Goal: Task Accomplishment & Management: Manage account settings

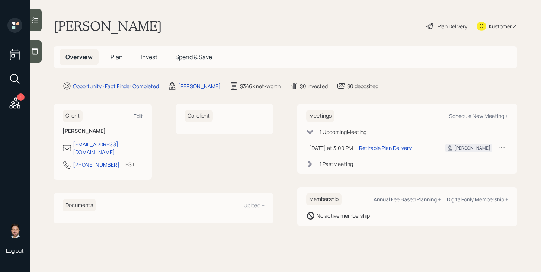
click at [116, 56] on span "Plan" at bounding box center [116, 57] width 12 height 8
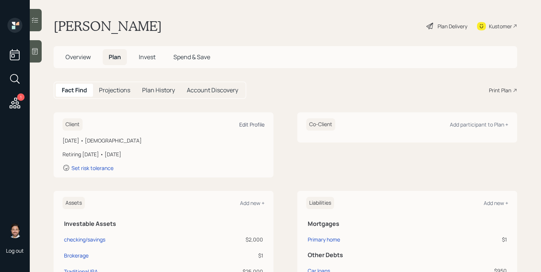
click at [249, 124] on div "Edit Profile" at bounding box center [251, 124] width 25 height 7
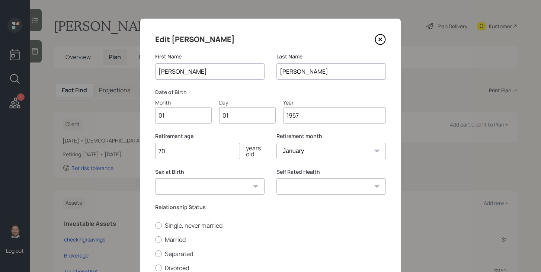
click at [183, 117] on input "01" at bounding box center [183, 115] width 57 height 16
click at [241, 116] on input "01" at bounding box center [247, 115] width 57 height 16
type input "0"
type input "14"
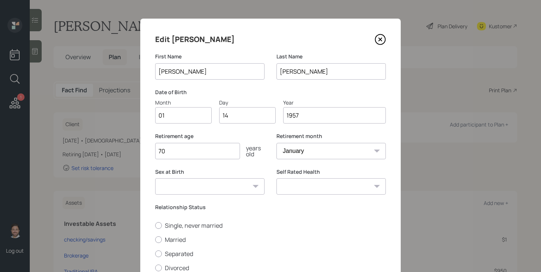
click at [224, 187] on select "Male Female Other / Prefer not to say" at bounding box center [209, 186] width 109 height 16
select select "female"
click at [155, 178] on select "Male Female Other / Prefer not to say" at bounding box center [209, 186] width 109 height 16
click at [317, 187] on select "Excellent Very Good Good Fair Poor" at bounding box center [330, 186] width 109 height 16
select select "very_good"
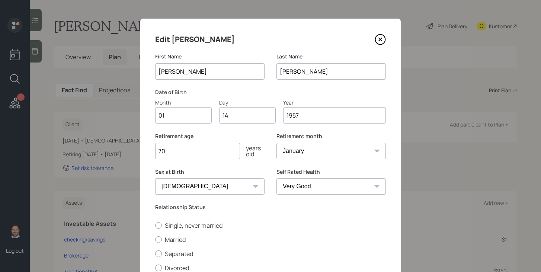
click at [276, 178] on select "Excellent Very Good Good Fair Poor" at bounding box center [330, 186] width 109 height 16
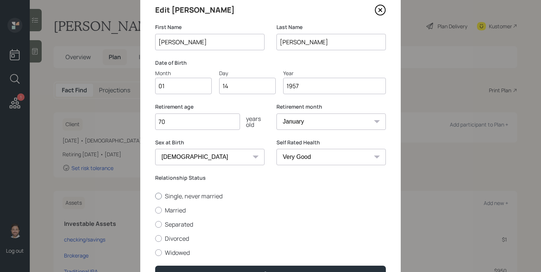
scroll to position [30, 0]
click at [180, 212] on label "Married" at bounding box center [270, 209] width 230 height 8
click at [155, 209] on input "Married" at bounding box center [155, 209] width 0 height 0
radio input "true"
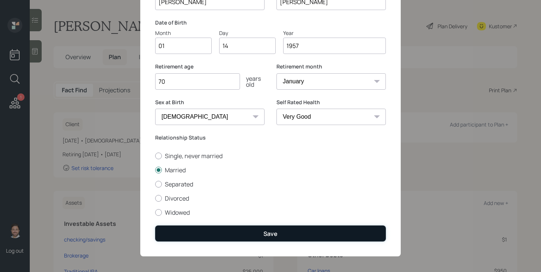
click at [257, 236] on button "Save" at bounding box center [270, 233] width 230 height 16
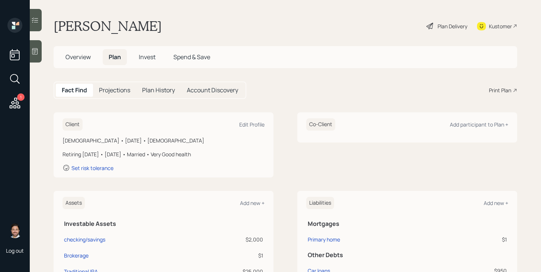
click at [57, 48] on div "Overview Plan Invest Spend & Save" at bounding box center [285, 57] width 463 height 22
click at [78, 53] on span "Overview" at bounding box center [77, 57] width 25 height 8
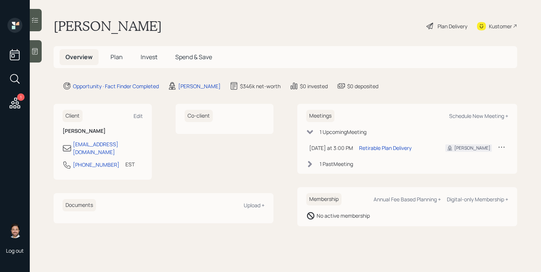
click at [124, 60] on h5 "Plan" at bounding box center [116, 57] width 24 height 16
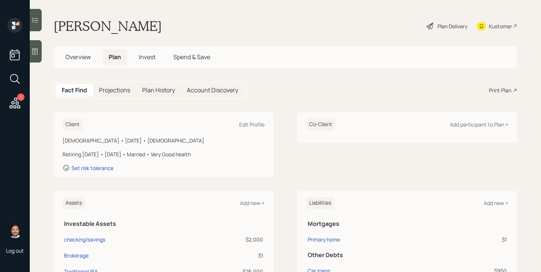
click at [433, 23] on icon at bounding box center [429, 26] width 9 height 9
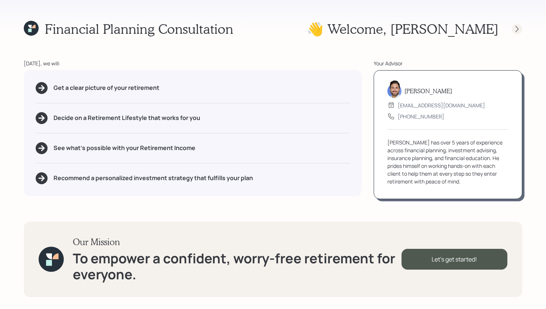
click at [517, 28] on icon at bounding box center [517, 28] width 7 height 7
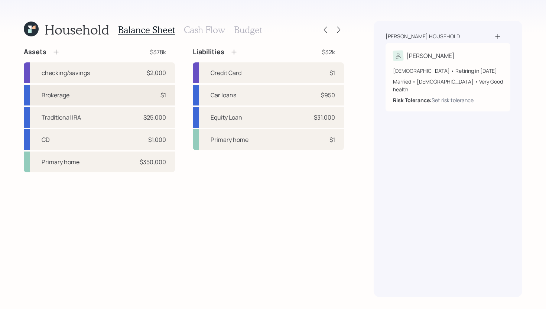
click at [103, 97] on div "Brokerage $1" at bounding box center [99, 95] width 151 height 21
select select "taxable"
select select "balanced"
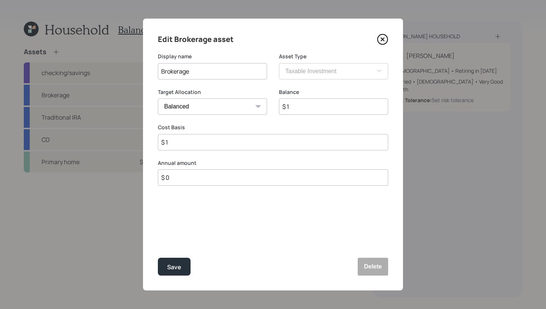
click at [304, 109] on input "$ 1" at bounding box center [333, 107] width 109 height 16
type input "$ 10,000"
click at [284, 145] on input "$ 1" at bounding box center [273, 142] width 230 height 16
type input "$ 7,000"
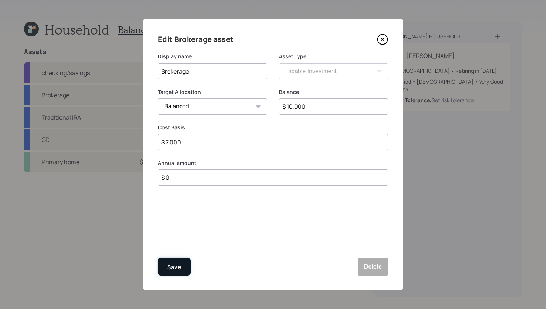
click at [171, 269] on div "Save" at bounding box center [174, 267] width 14 height 10
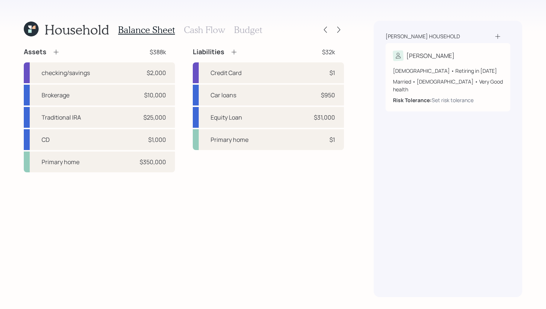
click at [57, 50] on icon at bounding box center [55, 51] width 7 height 7
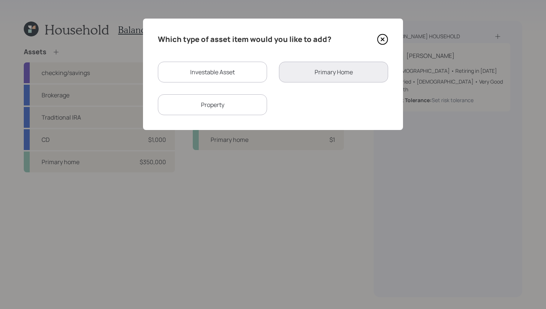
click at [200, 71] on div "Investable Asset" at bounding box center [212, 72] width 109 height 21
select select "taxable"
select select "balanced"
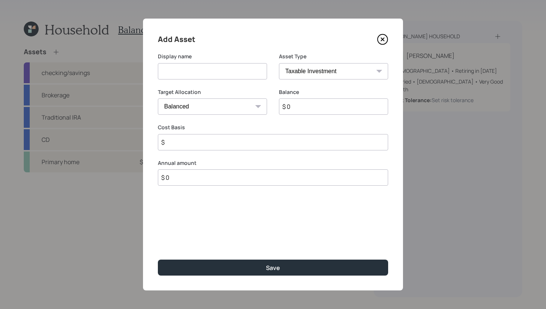
click at [200, 71] on input at bounding box center [212, 71] width 109 height 16
type input "TSP"
click at [314, 67] on select "SEP IRA IRA Roth IRA 401(k) Roth 401(k) 403(b) Roth 403(b) 457(b) Roth 457(b) H…" at bounding box center [333, 71] width 109 height 16
select select "company_sponsored"
click at [279, 63] on select "SEP IRA IRA Roth IRA 401(k) Roth 401(k) 403(b) Roth 403(b) 457(b) Roth 457(b) H…" at bounding box center [333, 71] width 109 height 16
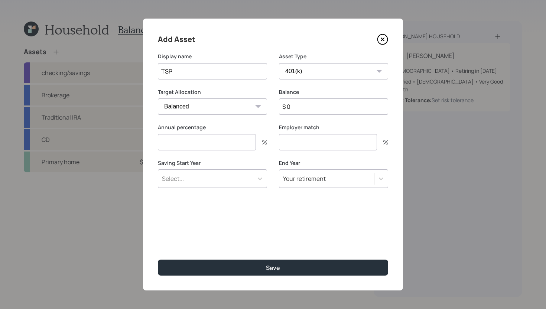
click at [308, 114] on input "$ 0" at bounding box center [333, 107] width 109 height 16
click at [308, 110] on input "$ 0" at bounding box center [333, 107] width 109 height 16
type input "$ 75,000"
click at [239, 146] on input "number" at bounding box center [207, 142] width 98 height 16
type input "0"
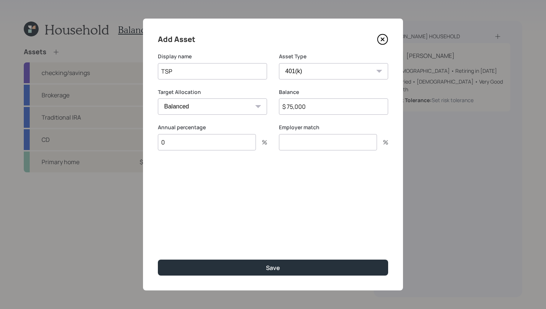
click at [310, 141] on input "number" at bounding box center [328, 142] width 98 height 16
type input "0"
click at [162, 71] on input "TSP" at bounding box center [212, 71] width 109 height 16
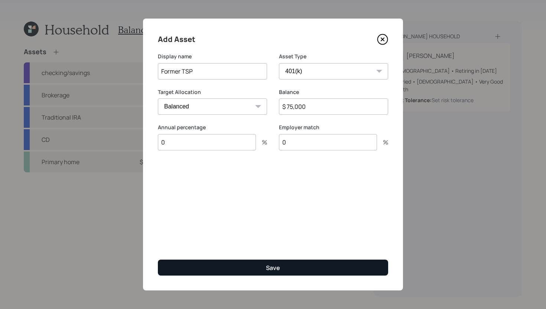
type input "Former TSP"
click at [260, 268] on button "Save" at bounding box center [273, 268] width 230 height 16
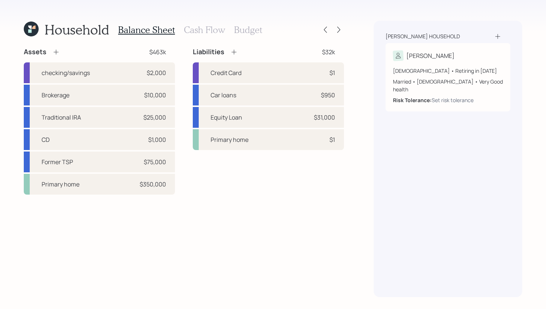
click at [239, 185] on div "Liabilities $32k Credit Card $1 Car loans $950 Equity Loan $31,000 Primary home…" at bounding box center [268, 121] width 151 height 147
click at [348, 46] on div "Household Balance Sheet Cash Flow Budget Assets $463k checking/savings $2,000 B…" at bounding box center [273, 154] width 546 height 309
click at [94, 182] on div "Primary home $350,000" at bounding box center [99, 184] width 151 height 21
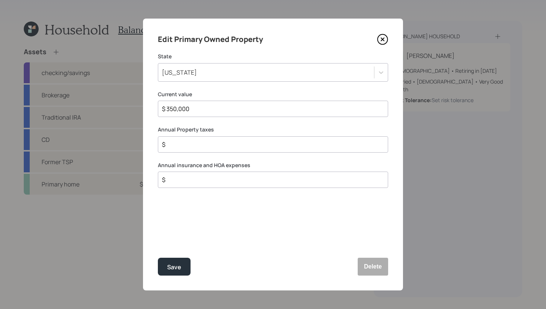
click at [188, 145] on input "$" at bounding box center [270, 144] width 218 height 9
type input "$ 4,000"
click at [191, 179] on input "$" at bounding box center [270, 179] width 218 height 9
type input "$ 2,700"
click at [177, 270] on div "Save" at bounding box center [174, 267] width 14 height 10
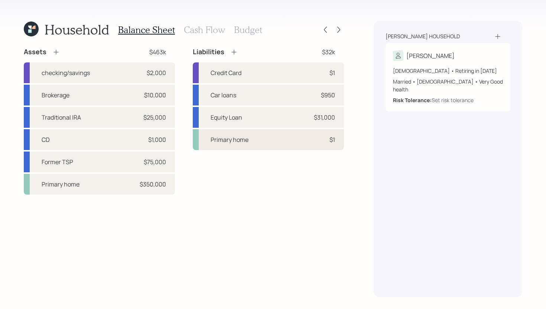
click at [237, 144] on div "Primary home" at bounding box center [230, 139] width 38 height 9
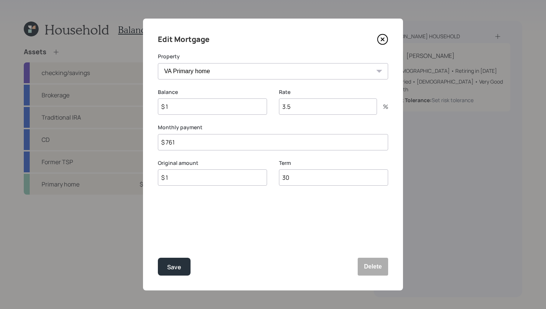
click at [222, 110] on input "$ 1" at bounding box center [212, 107] width 109 height 16
type input "$ 106,000"
click at [206, 177] on input "$ 1" at bounding box center [212, 178] width 109 height 16
type input "$ 106,000"
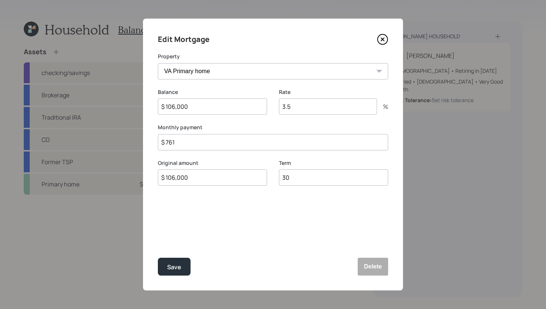
click at [301, 106] on input "3.5" at bounding box center [328, 107] width 98 height 16
click at [247, 145] on input "$ 761" at bounding box center [273, 142] width 230 height 16
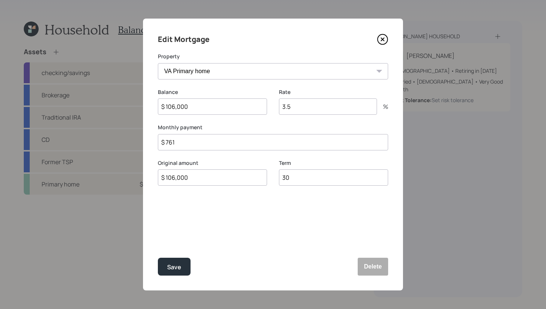
click at [247, 145] on input "$ 761" at bounding box center [273, 142] width 230 height 16
click at [172, 267] on div "Save" at bounding box center [174, 267] width 14 height 10
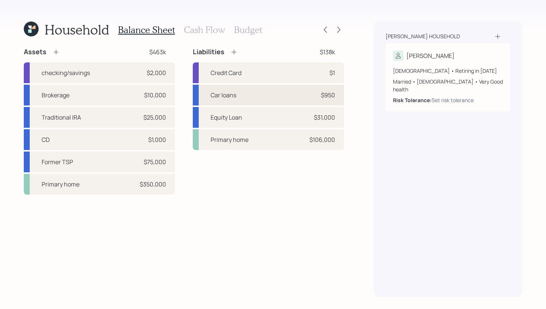
click at [259, 93] on div "Car loans $950" at bounding box center [268, 95] width 151 height 21
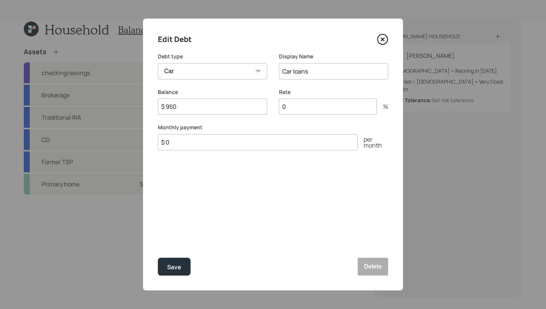
click at [212, 110] on input "$ 950" at bounding box center [212, 107] width 109 height 16
type input "$"
click at [203, 145] on input "$ 0" at bounding box center [258, 142] width 200 height 16
click at [203, 145] on input "$ 0" at bounding box center [258, 152] width 200 height 16
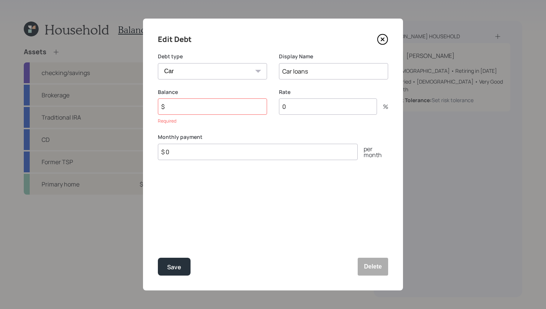
click at [202, 152] on input "$ 0" at bounding box center [258, 152] width 200 height 16
type input "$ 500"
click at [223, 106] on input "$" at bounding box center [212, 107] width 109 height 16
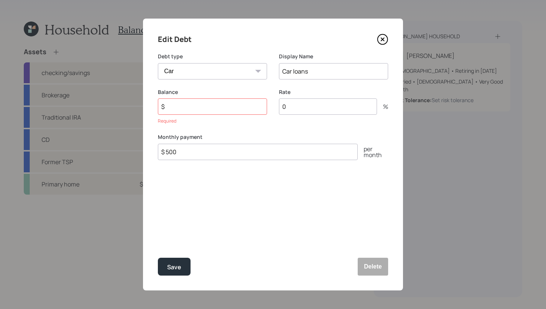
click at [223, 106] on input "$" at bounding box center [212, 107] width 109 height 16
type input "$ 11,000"
click at [306, 107] on input "0" at bounding box center [328, 107] width 98 height 16
type input "5"
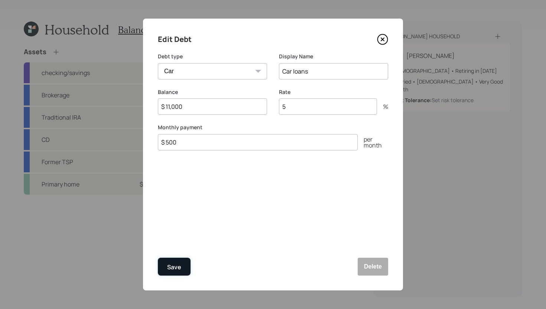
click at [183, 268] on button "Save" at bounding box center [174, 267] width 33 height 18
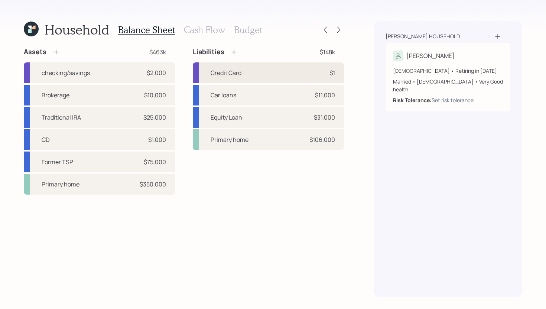
click at [258, 76] on div "Credit Card $1" at bounding box center [268, 72] width 151 height 21
select select "credit_card"
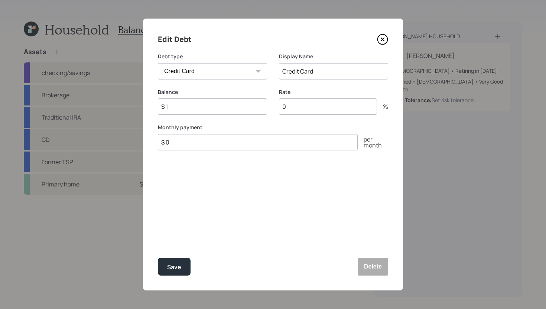
click at [383, 37] on icon at bounding box center [382, 39] width 11 height 11
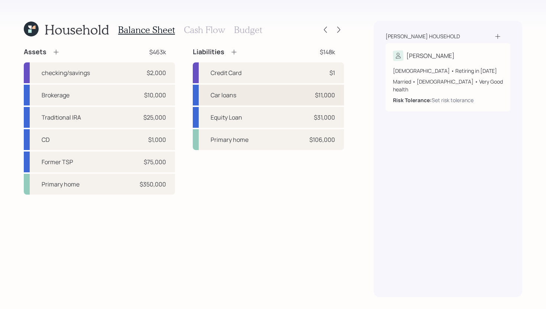
click at [268, 101] on div "Car loans $11,000" at bounding box center [268, 95] width 151 height 21
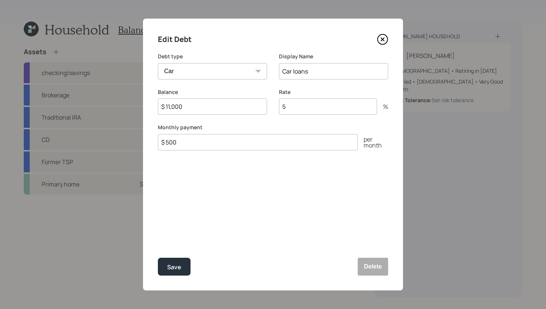
click at [307, 104] on input "5" at bounding box center [328, 107] width 98 height 16
click at [247, 107] on input "$ 11,000" at bounding box center [212, 107] width 109 height 16
type input "$ 19,000"
click at [322, 106] on input "number" at bounding box center [328, 107] width 98 height 16
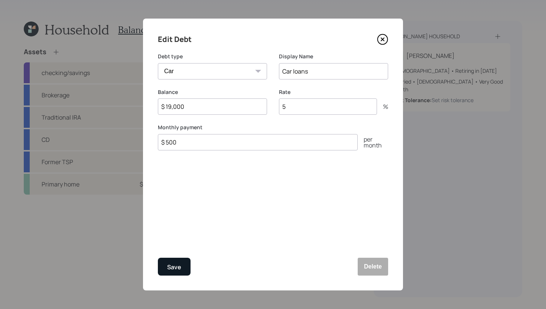
type input "5"
click at [170, 268] on div "Save" at bounding box center [174, 267] width 14 height 10
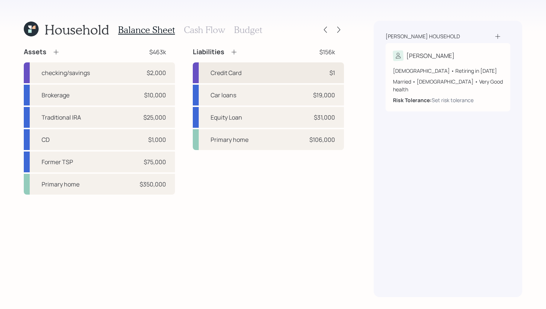
click at [280, 77] on div "Credit Card $1" at bounding box center [268, 72] width 151 height 21
select select "credit_card"
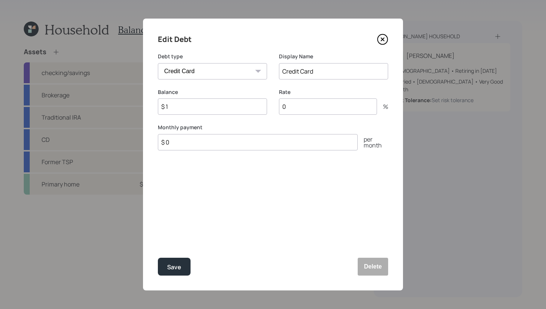
click at [221, 110] on input "$ 1" at bounding box center [212, 107] width 109 height 16
type input "$"
click at [372, 270] on button "Delete" at bounding box center [373, 267] width 30 height 18
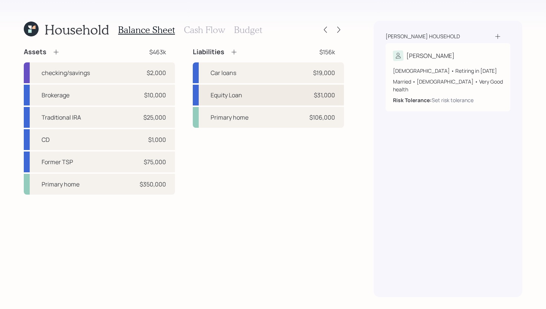
click at [246, 95] on div "Equity Loan $31,000" at bounding box center [268, 95] width 151 height 21
select select "other"
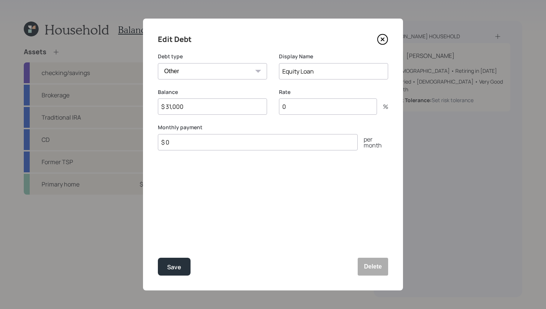
click at [325, 75] on input "Equity Loan" at bounding box center [333, 71] width 109 height 16
click at [326, 73] on input "Equity Loan" at bounding box center [333, 71] width 109 height 16
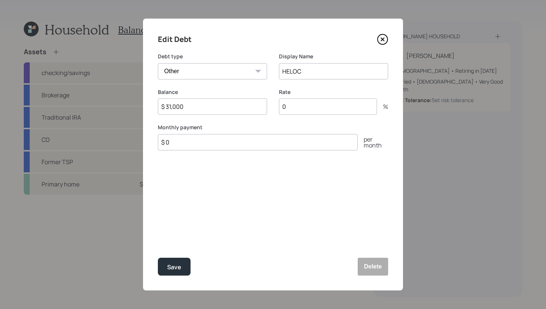
type input "HELOC"
click at [207, 148] on input "$ 0" at bounding box center [258, 142] width 200 height 16
type input "$ 300"
click at [311, 109] on input "0" at bounding box center [328, 107] width 98 height 16
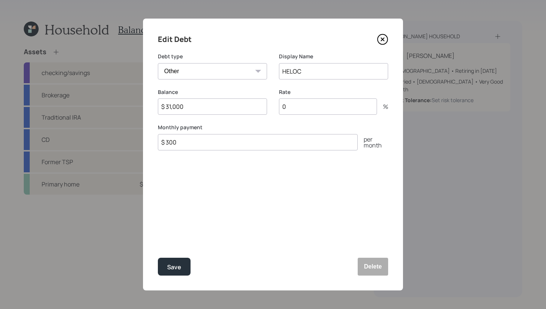
click at [311, 109] on input "0" at bounding box center [328, 107] width 98 height 16
type input "9.5"
click at [175, 271] on div "Edit Debt Debt type Car Credit Card Medical Student Other Display Name HELOC Ba…" at bounding box center [273, 155] width 260 height 272
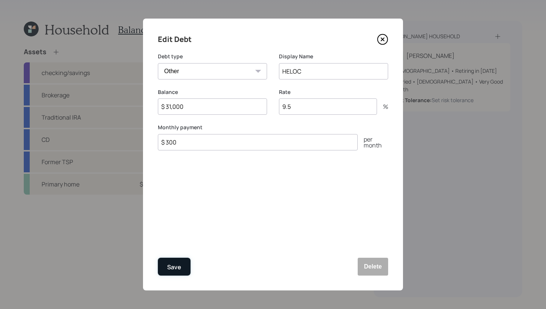
click at [179, 270] on div "Save" at bounding box center [174, 267] width 14 height 10
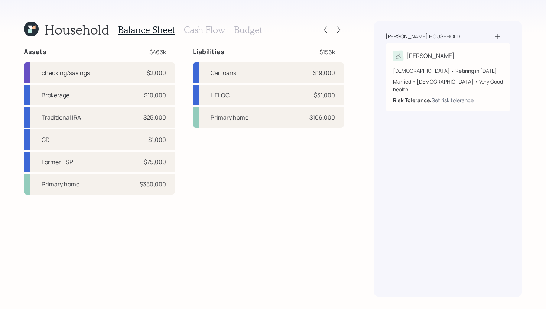
click at [234, 53] on icon at bounding box center [233, 51] width 7 height 7
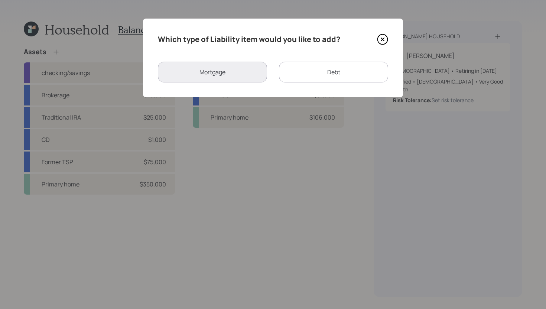
click at [301, 72] on div "Debt" at bounding box center [333, 72] width 109 height 21
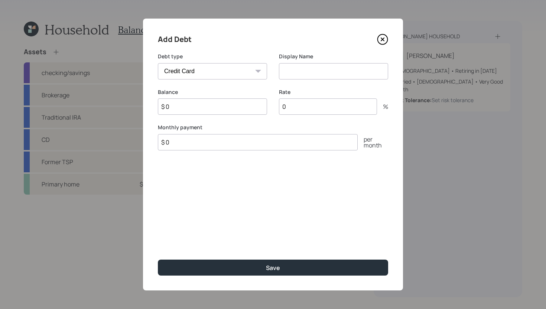
click at [247, 72] on select "Car Credit Card Medical Student Other" at bounding box center [212, 71] width 109 height 16
select select "other"
click at [158, 63] on select "Car Credit Card Medical Student Other" at bounding box center [212, 71] width 109 height 16
click at [296, 70] on input at bounding box center [333, 71] width 109 height 16
type input "Bathroom Renovation"
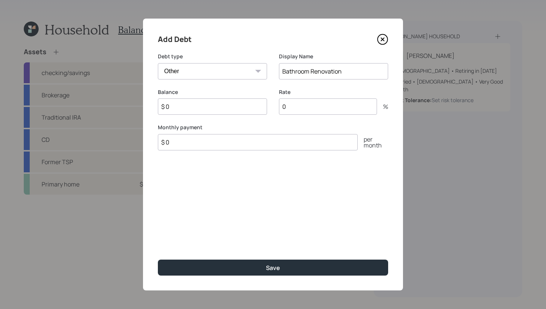
click at [209, 113] on input "$ 0" at bounding box center [212, 107] width 109 height 16
type input "$ 12,000"
click at [210, 143] on input "$ 0" at bounding box center [258, 142] width 200 height 16
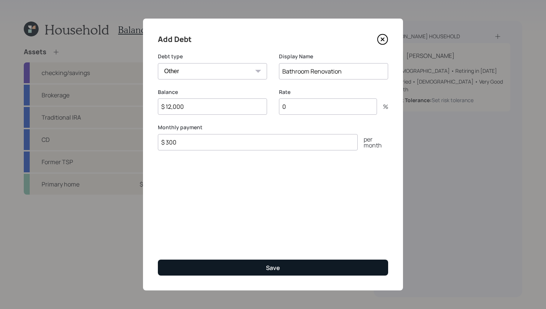
type input "$ 300"
click at [212, 262] on button "Save" at bounding box center [273, 268] width 230 height 16
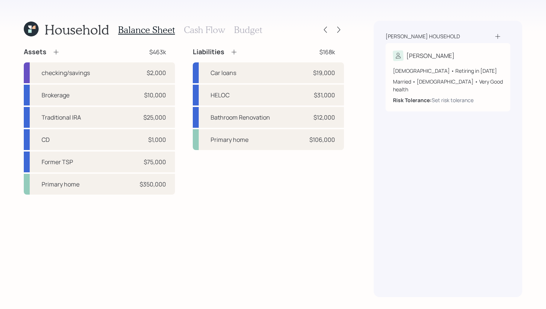
click at [57, 53] on icon at bounding box center [55, 51] width 7 height 7
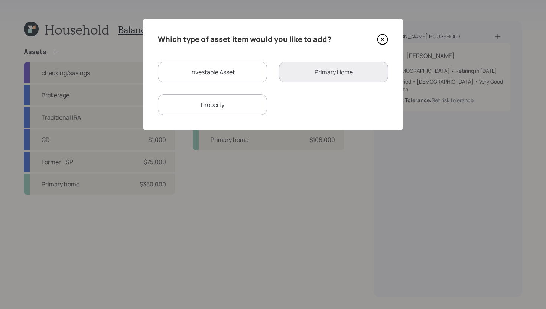
click at [227, 109] on div "Property" at bounding box center [212, 104] width 109 height 21
select select "rental_property"
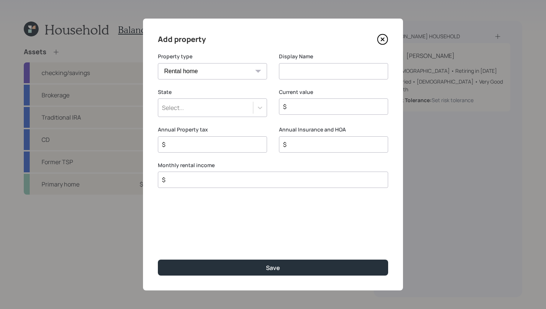
click at [315, 74] on input at bounding box center [333, 71] width 109 height 16
type input "Individual Rental Property"
click at [225, 114] on div "Select..." at bounding box center [205, 107] width 95 height 13
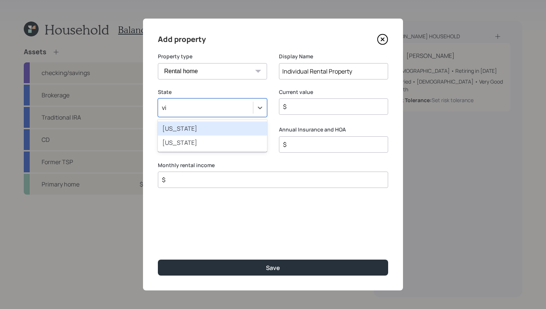
type input "vir"
click at [235, 127] on div "Virginia" at bounding box center [212, 129] width 109 height 14
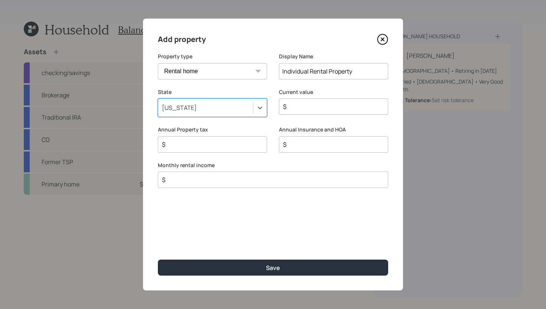
click at [322, 107] on input "$" at bounding box center [331, 106] width 97 height 9
type input "$ 109,000"
click at [233, 145] on input "$" at bounding box center [209, 144] width 97 height 9
click at [300, 145] on input "$" at bounding box center [331, 144] width 97 height 9
type input "$ 1,070"
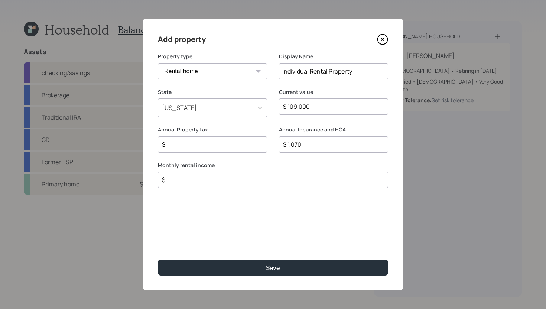
click at [225, 140] on input "$" at bounding box center [209, 144] width 97 height 9
click at [220, 149] on input "$" at bounding box center [209, 144] width 97 height 9
type input "$ 1,800"
click at [219, 183] on input "$" at bounding box center [270, 179] width 218 height 9
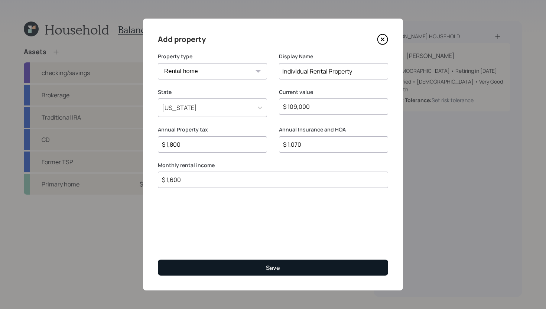
type input "$ 1,600"
click at [236, 270] on button "Save" at bounding box center [273, 268] width 230 height 16
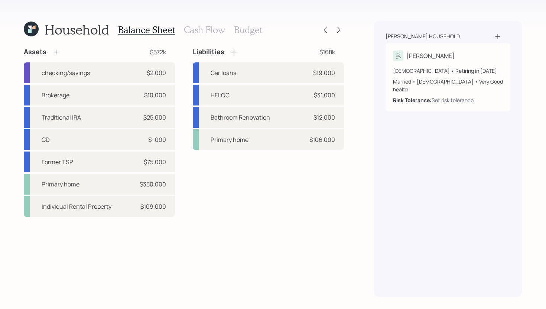
click at [238, 52] on icon at bounding box center [233, 51] width 7 height 7
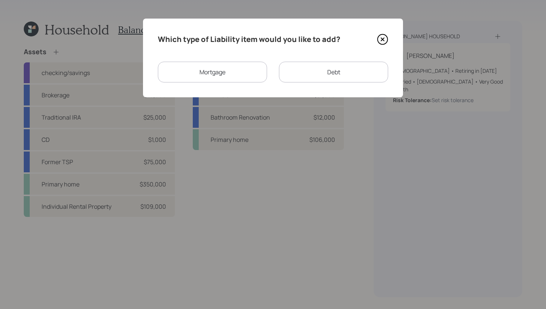
click at [227, 75] on div "Mortgage" at bounding box center [212, 72] width 109 height 21
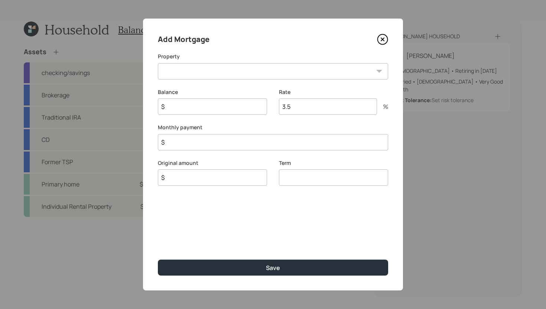
click at [223, 74] on select "Individual Rental Property" at bounding box center [273, 71] width 230 height 16
select select "8b899c70-5de2-4d36-b009-2faf6cc69180"
click at [158, 63] on select "Individual Rental Property" at bounding box center [273, 71] width 230 height 16
click at [216, 103] on input "$" at bounding box center [212, 107] width 109 height 16
type input "$ 40,000"
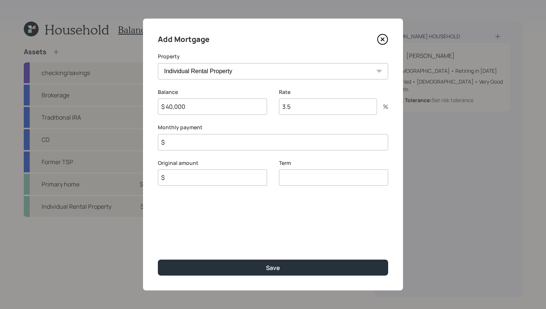
click at [201, 174] on input "$" at bounding box center [212, 178] width 109 height 16
type input "$ 40,000"
click at [286, 180] on input "number" at bounding box center [333, 178] width 109 height 16
type input "30"
click at [193, 114] on input "$ 40,000" at bounding box center [212, 107] width 109 height 16
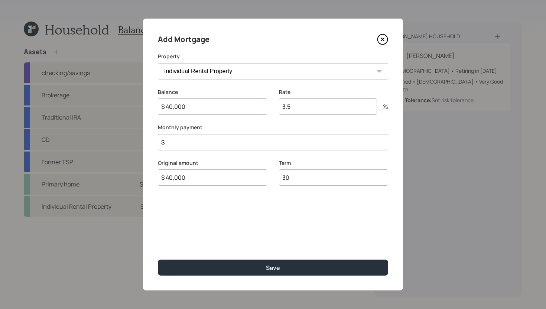
click at [196, 108] on input "$ 40,000" at bounding box center [212, 107] width 109 height 16
type input "$ 45,000"
click at [201, 176] on input "$ 40,000" at bounding box center [212, 178] width 109 height 16
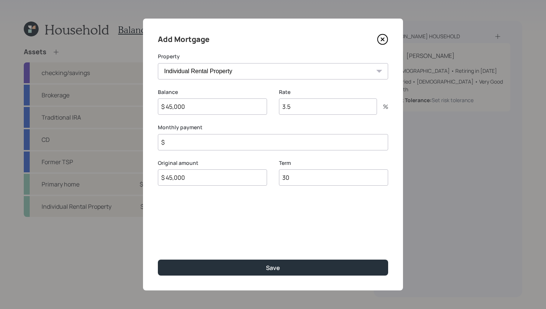
type input "$ 45,000"
click at [313, 109] on input "3.5" at bounding box center [328, 107] width 98 height 16
type input "3"
type input "6.5"
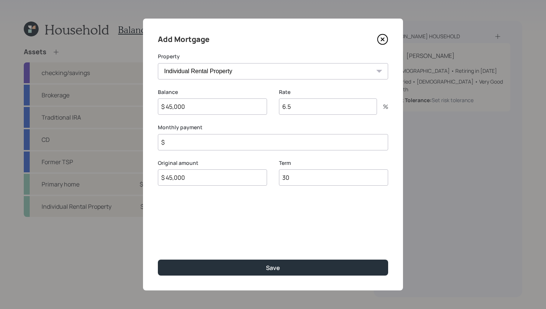
click at [239, 149] on input "$" at bounding box center [273, 142] width 230 height 16
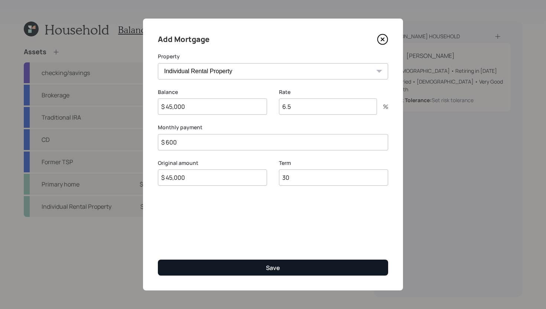
type input "$ 600"
click at [252, 271] on button "Save" at bounding box center [273, 268] width 230 height 16
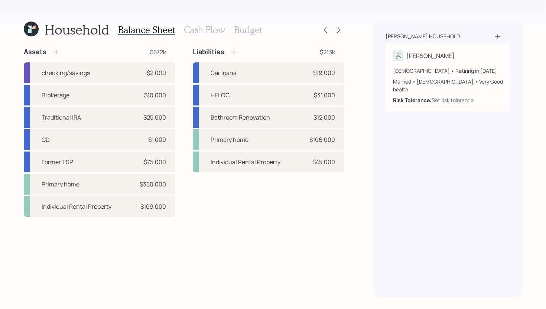
click at [194, 33] on h3 "Cash Flow" at bounding box center [204, 30] width 41 height 11
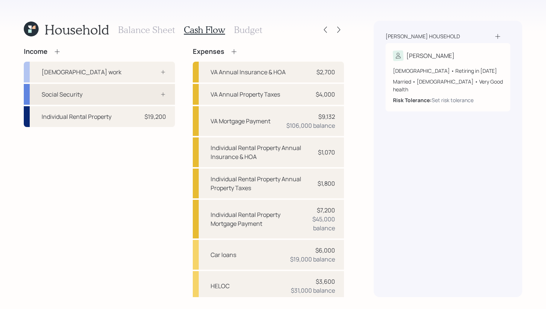
click at [141, 93] on div "Social Security" at bounding box center [99, 94] width 151 height 21
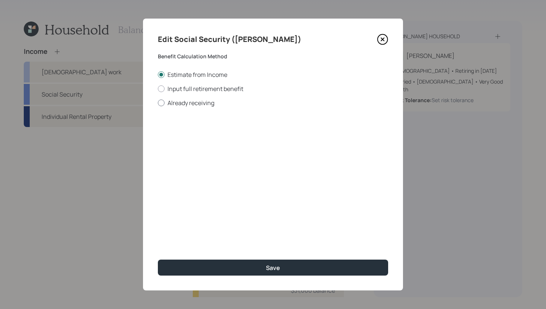
click at [186, 106] on label "Already receiving" at bounding box center [273, 103] width 230 height 8
click at [158, 103] on input "Already receiving" at bounding box center [158, 103] width 0 height 0
radio input "true"
click at [201, 131] on input "$" at bounding box center [273, 134] width 230 height 16
type input "$ 1,200"
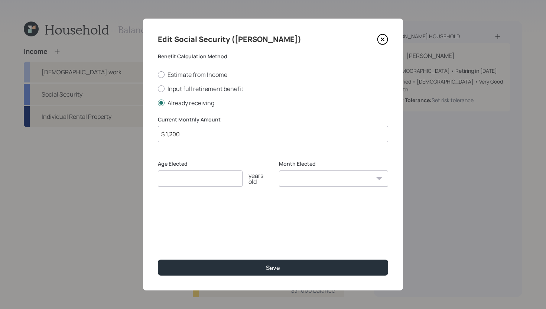
click at [212, 178] on input "number" at bounding box center [200, 179] width 85 height 16
type input "65"
click at [287, 175] on select "January February March April May June July August September October November De…" at bounding box center [333, 179] width 109 height 16
select select "12"
click at [279, 171] on select "January February March April May June July August September October November De…" at bounding box center [333, 179] width 109 height 16
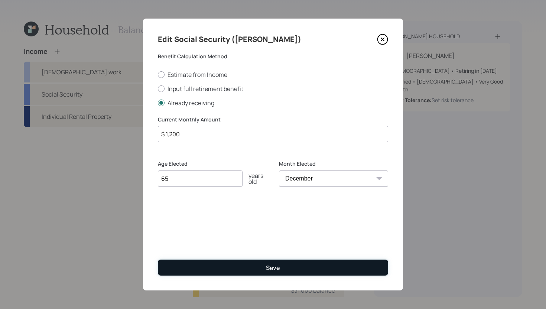
click at [294, 267] on button "Save" at bounding box center [273, 268] width 230 height 16
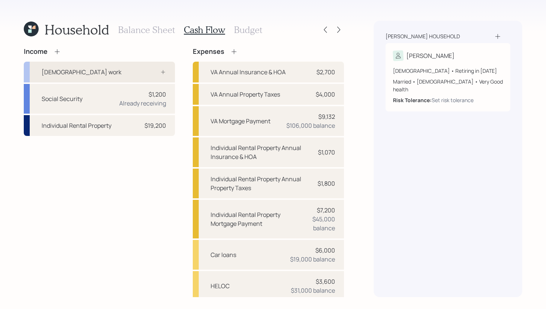
click at [139, 67] on div "[DEMOGRAPHIC_DATA] work" at bounding box center [99, 72] width 151 height 21
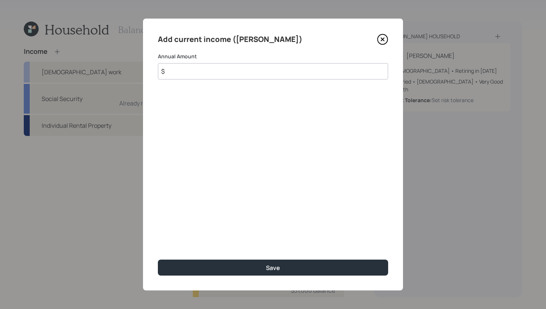
click at [198, 70] on input "$" at bounding box center [273, 71] width 230 height 16
click at [384, 42] on icon at bounding box center [382, 39] width 11 height 11
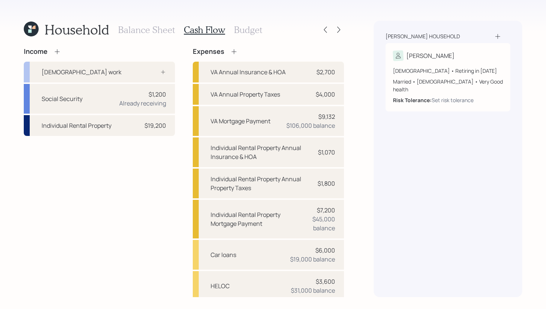
click at [58, 52] on icon at bounding box center [57, 51] width 7 height 7
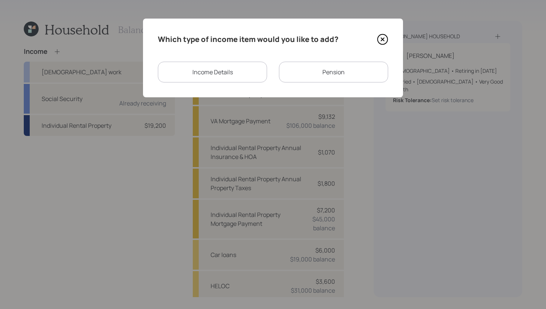
click at [318, 69] on div "Pension" at bounding box center [333, 72] width 109 height 21
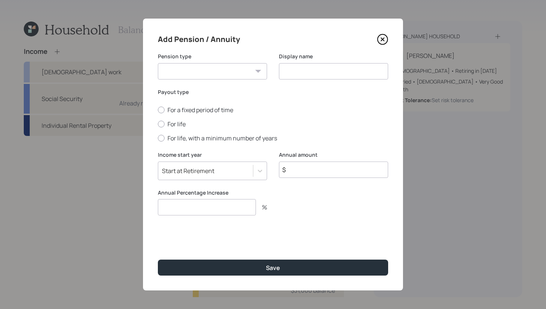
click at [220, 71] on select "Pension Annuity" at bounding box center [212, 71] width 109 height 16
select select "pension"
click at [158, 63] on select "Pension Annuity" at bounding box center [212, 71] width 109 height 16
click at [299, 75] on input at bounding box center [333, 71] width 109 height 16
type input "Pension"
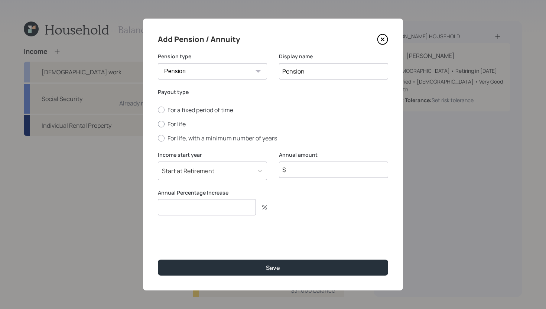
click at [168, 122] on label "For life" at bounding box center [273, 124] width 230 height 8
click at [158, 124] on input "For life" at bounding box center [158, 124] width 0 height 0
radio input "true"
click at [319, 173] on input "$" at bounding box center [333, 170] width 109 height 16
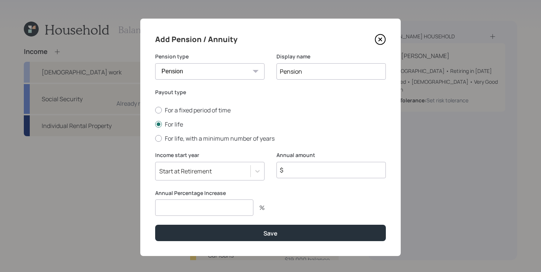
click at [313, 172] on input "$" at bounding box center [330, 170] width 109 height 16
type input "$ 54,000"
click at [213, 206] on input "number" at bounding box center [204, 207] width 98 height 16
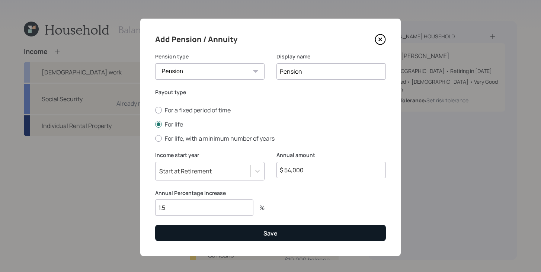
type input "1.5"
click at [213, 233] on button "Save" at bounding box center [270, 233] width 230 height 16
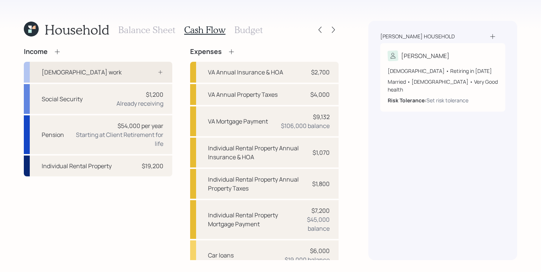
click at [142, 72] on div at bounding box center [152, 72] width 22 height 6
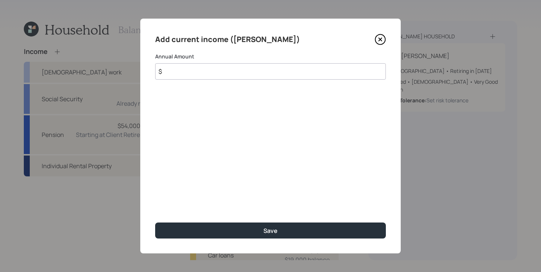
click at [171, 73] on input "$" at bounding box center [270, 71] width 230 height 16
click at [203, 69] on input "$" at bounding box center [270, 71] width 230 height 16
click at [188, 70] on input "$ 14,400" at bounding box center [270, 71] width 230 height 16
type input "$ 14,400"
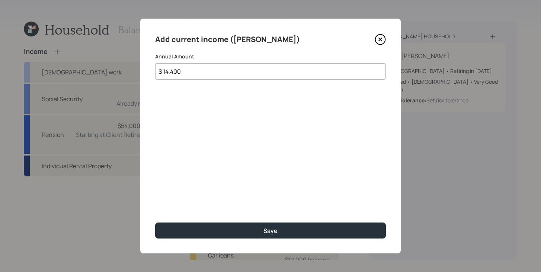
click at [219, 122] on div "Add current income (Cassandra) Annual Amount $ 14,400 Save" at bounding box center [270, 136] width 260 height 235
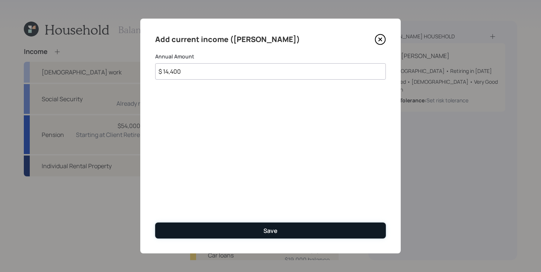
click at [246, 229] on button "Save" at bounding box center [270, 230] width 230 height 16
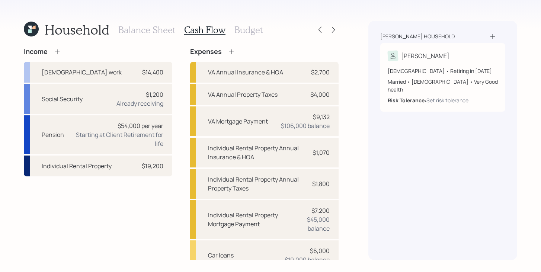
click at [57, 51] on icon at bounding box center [57, 51] width 5 height 5
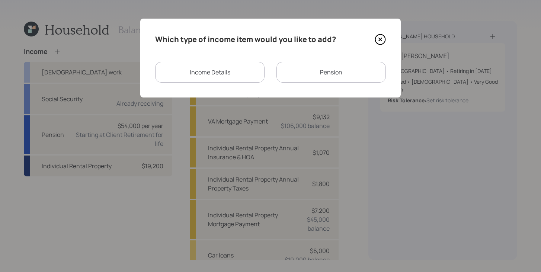
click at [238, 72] on div "Income Details" at bounding box center [209, 72] width 109 height 21
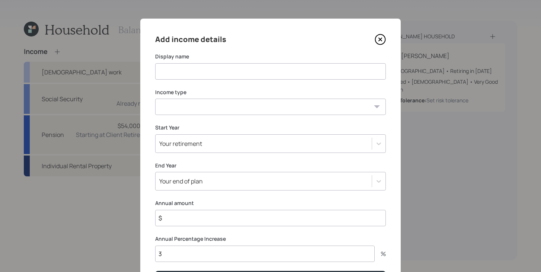
click at [238, 72] on input at bounding box center [270, 71] width 230 height 16
type input "Tax Preparing"
click at [243, 107] on select "[DEMOGRAPHIC_DATA] work [DEMOGRAPHIC_DATA] work Self employment Other" at bounding box center [270, 107] width 230 height 16
select select "other"
click at [155, 99] on select "[DEMOGRAPHIC_DATA] work [DEMOGRAPHIC_DATA] work Self employment Other" at bounding box center [270, 107] width 230 height 16
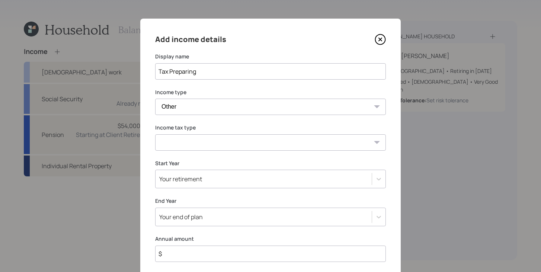
click at [224, 140] on select "Tax-free Earned Self Employment Alimony Royalties Pension / Annuity Interest Di…" at bounding box center [270, 142] width 230 height 16
select select "earned"
click at [155, 134] on select "Tax-free Earned Self Employment Alimony Royalties Pension / Annuity Interest Di…" at bounding box center [270, 142] width 230 height 16
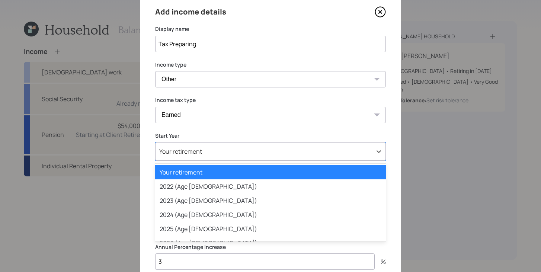
click at [204, 161] on div "option Your retirement selected, 1 of 79. 79 results available. Use Up and Down…" at bounding box center [270, 151] width 230 height 19
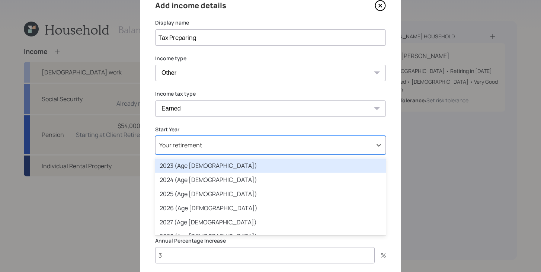
scroll to position [27, 0]
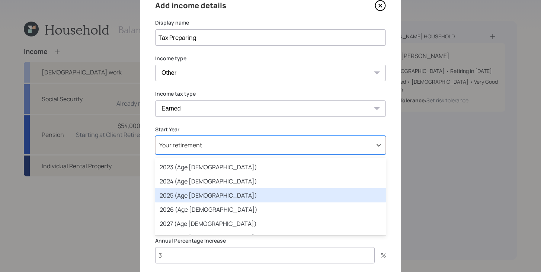
click at [203, 197] on div "2025 (Age [DEMOGRAPHIC_DATA])" at bounding box center [270, 195] width 230 height 14
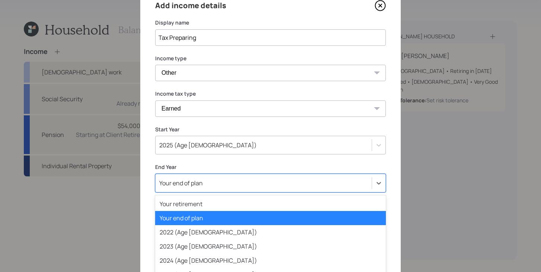
click at [203, 186] on div "option Your end of plan selected, 2 of 80. 80 results available. Use Up and Dow…" at bounding box center [270, 183] width 230 height 19
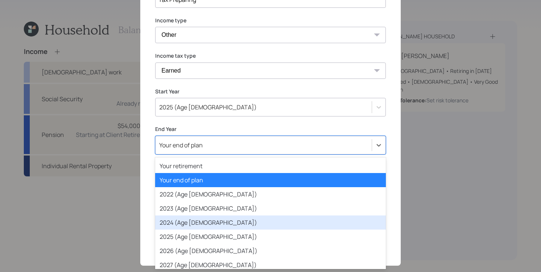
scroll to position [35, 0]
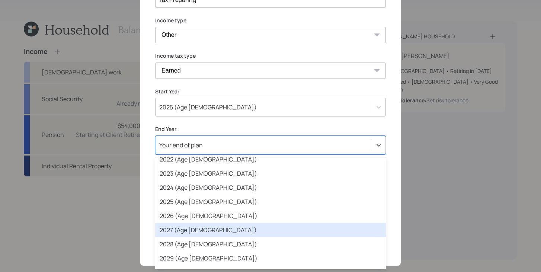
click at [191, 228] on div "2027 (Age [DEMOGRAPHIC_DATA])" at bounding box center [270, 230] width 230 height 14
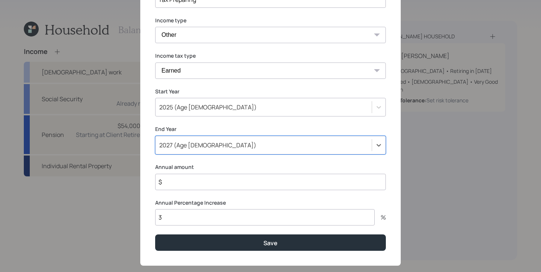
click at [194, 182] on input "$" at bounding box center [270, 182] width 230 height 16
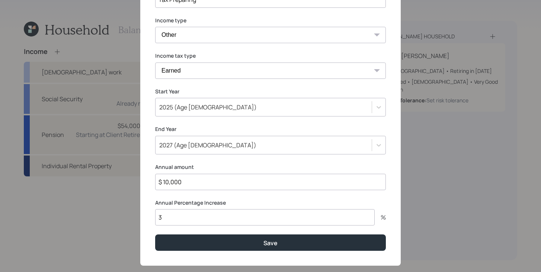
type input "$ 10,000"
click at [196, 216] on input "3" at bounding box center [264, 217] width 219 height 16
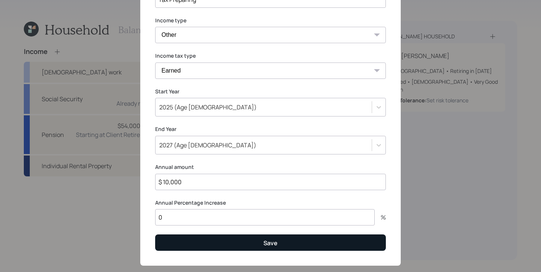
type input "0"
click at [208, 246] on button "Save" at bounding box center [270, 242] width 230 height 16
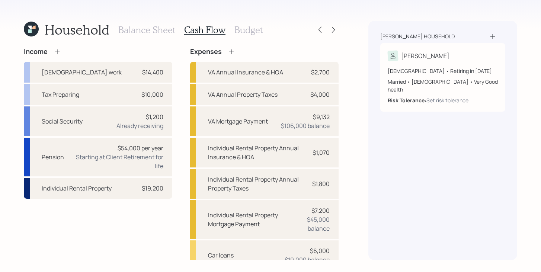
click at [57, 52] on icon at bounding box center [57, 51] width 5 height 5
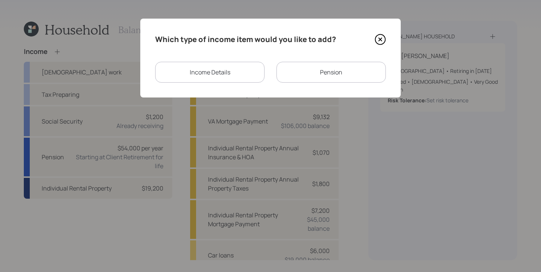
click at [250, 76] on div "Income Details" at bounding box center [209, 72] width 109 height 21
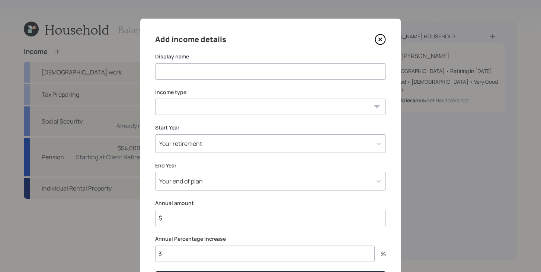
click at [242, 76] on input at bounding box center [270, 71] width 230 height 16
type input "Cash from Husband"
click at [230, 108] on select "[DEMOGRAPHIC_DATA] work [DEMOGRAPHIC_DATA] work Self employment Other" at bounding box center [270, 107] width 230 height 16
select select "other"
click at [155, 99] on select "[DEMOGRAPHIC_DATA] work [DEMOGRAPHIC_DATA] work Self employment Other" at bounding box center [270, 107] width 230 height 16
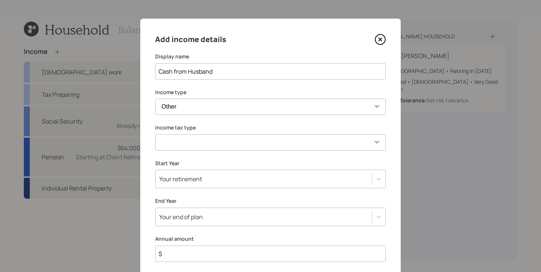
click at [217, 142] on select "Tax-free Earned Self Employment Alimony Royalties Pension / Annuity Interest Di…" at bounding box center [270, 142] width 230 height 16
select select "tax_free"
click at [155, 134] on select "Tax-free Earned Self Employment Alimony Royalties Pension / Annuity Interest Di…" at bounding box center [270, 142] width 230 height 16
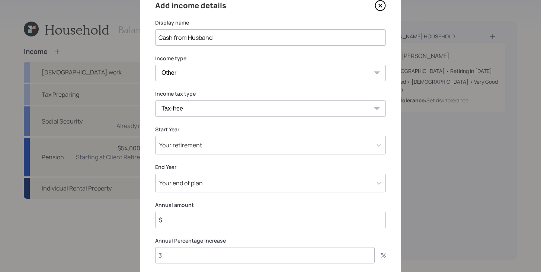
scroll to position [65, 0]
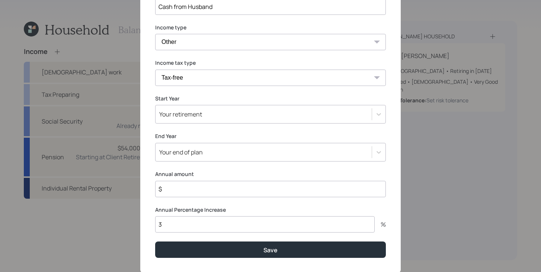
click at [233, 112] on div "Your retirement" at bounding box center [263, 114] width 216 height 13
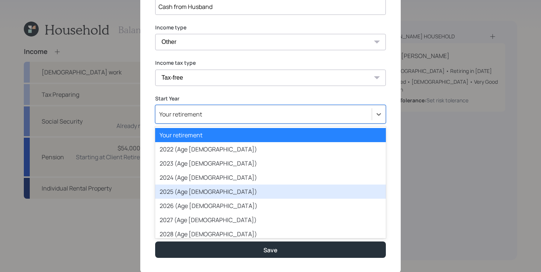
click at [202, 193] on div "2025 (Age [DEMOGRAPHIC_DATA])" at bounding box center [270, 191] width 230 height 14
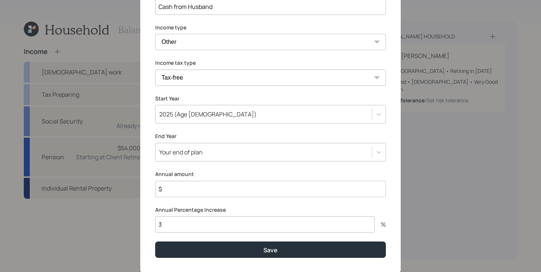
click at [197, 196] on input "$" at bounding box center [270, 189] width 230 height 16
type input "$ 14,400"
click at [194, 229] on input "3" at bounding box center [264, 224] width 219 height 16
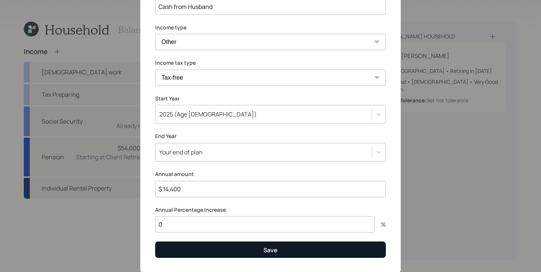
type input "0"
click at [203, 249] on button "Save" at bounding box center [270, 249] width 230 height 16
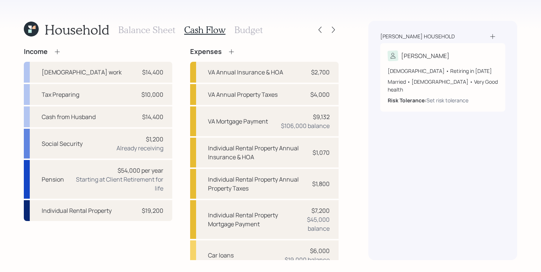
click at [230, 50] on icon at bounding box center [231, 51] width 7 height 7
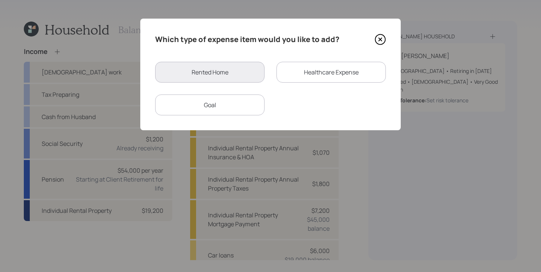
click at [323, 67] on div "Healthcare Expense" at bounding box center [330, 72] width 109 height 21
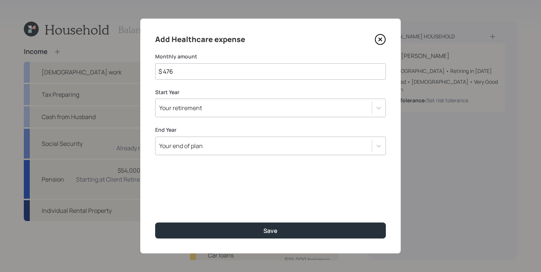
click at [230, 75] on input "$ 476" at bounding box center [270, 71] width 230 height 16
type input "$ 405"
click at [220, 106] on div "Your retirement" at bounding box center [263, 107] width 216 height 13
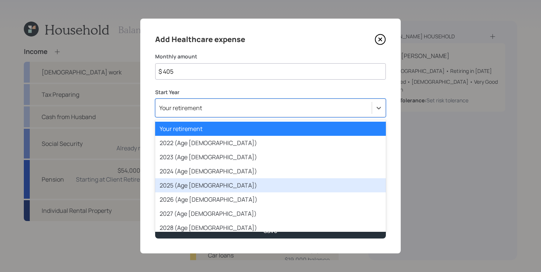
click at [198, 188] on div "2025 (Age 68)" at bounding box center [270, 185] width 230 height 14
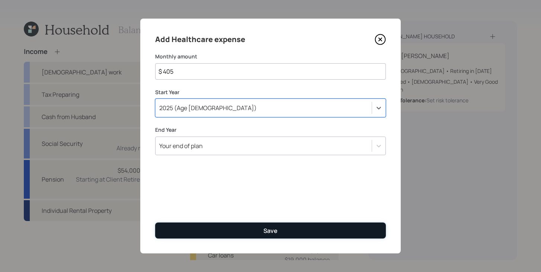
click at [206, 232] on button "Save" at bounding box center [270, 230] width 230 height 16
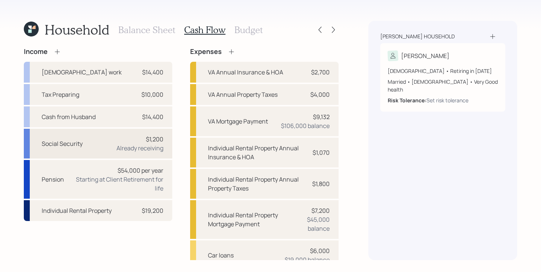
click at [99, 141] on div "Social Security $1,200 Already receiving" at bounding box center [98, 144] width 148 height 30
select select "12"
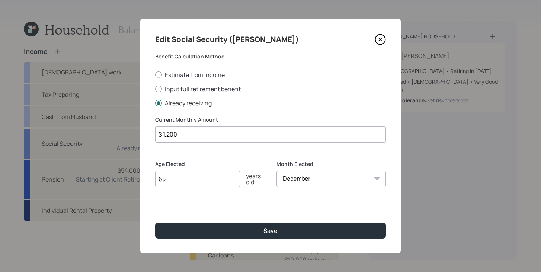
click at [232, 135] on input "$ 1,200" at bounding box center [270, 134] width 230 height 16
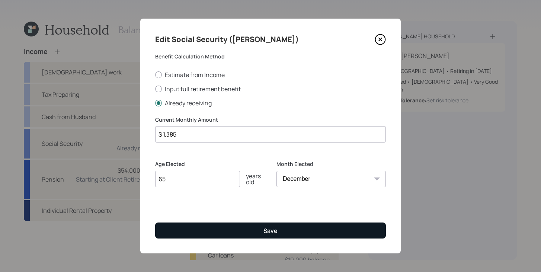
type input "$ 1,385"
click at [245, 234] on button "Save" at bounding box center [270, 230] width 230 height 16
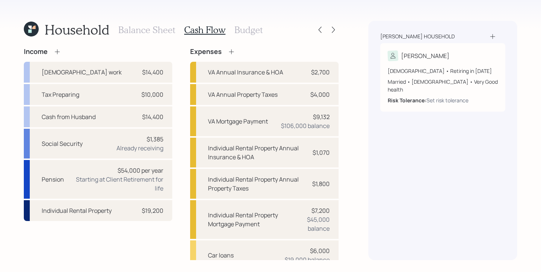
click at [152, 35] on div "Balance Sheet Cash Flow Budget" at bounding box center [190, 30] width 144 height 18
click at [166, 31] on h3 "Balance Sheet" at bounding box center [146, 30] width 57 height 11
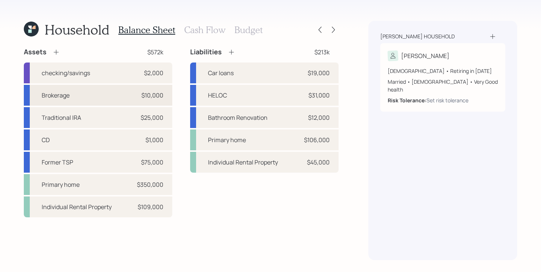
click at [90, 96] on div "Brokerage $10,000" at bounding box center [98, 95] width 148 height 21
select select "taxable"
select select "balanced"
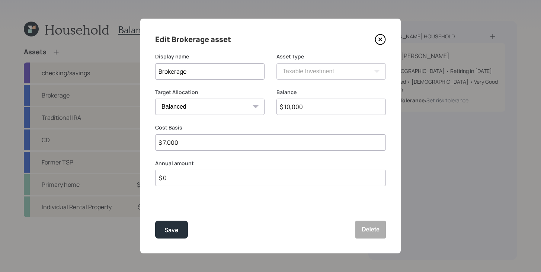
click at [210, 68] on input "Brokerage" at bounding box center [209, 71] width 109 height 16
drag, startPoint x: 230, startPoint y: 71, endPoint x: 189, endPoint y: 70, distance: 40.5
click at [189, 70] on input "Brokerage - Betterment" at bounding box center [209, 71] width 109 height 16
type input "Brokerage"
click at [180, 232] on button "Save" at bounding box center [171, 229] width 33 height 18
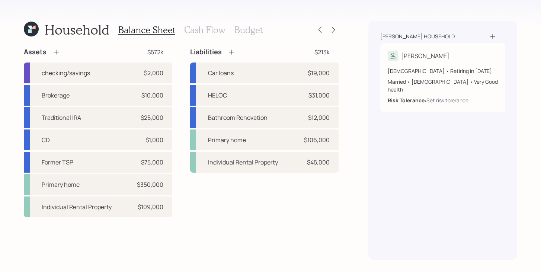
click at [33, 26] on icon at bounding box center [33, 27] width 3 height 3
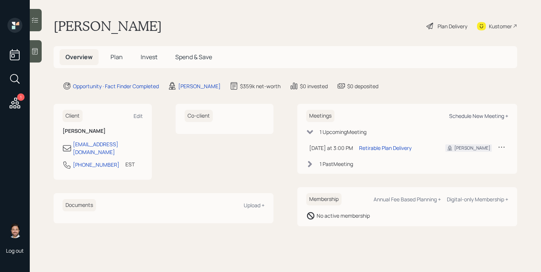
click at [472, 117] on div "Schedule New Meeting +" at bounding box center [478, 115] width 59 height 7
select select "bffa7908-1b2a-4c79-9bb6-f0ec9aed22d3"
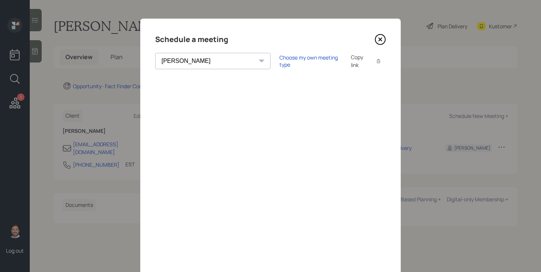
click at [384, 42] on icon at bounding box center [380, 40] width 10 height 10
